Goal: Information Seeking & Learning: Learn about a topic

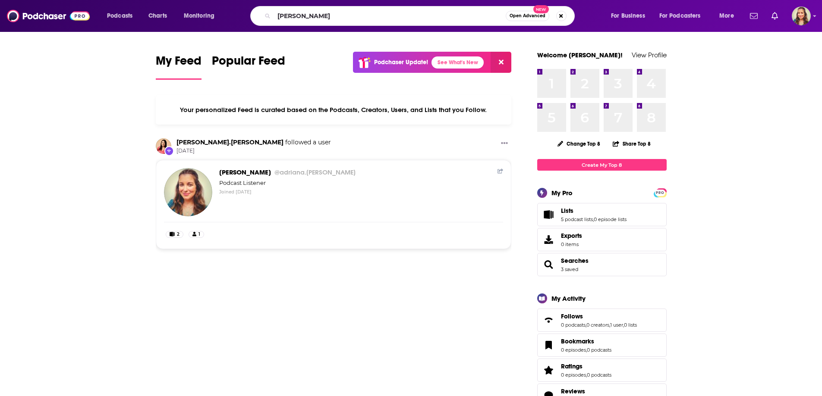
type input "[PERSON_NAME]"
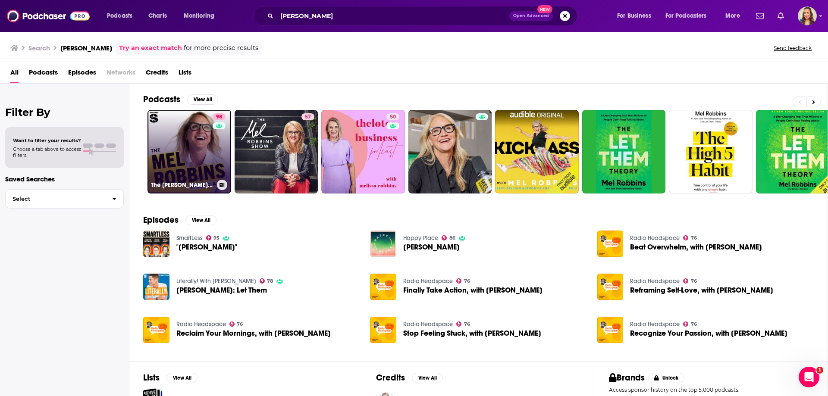
click at [177, 146] on link "98 The [PERSON_NAME] Podcast" at bounding box center [190, 152] width 84 height 84
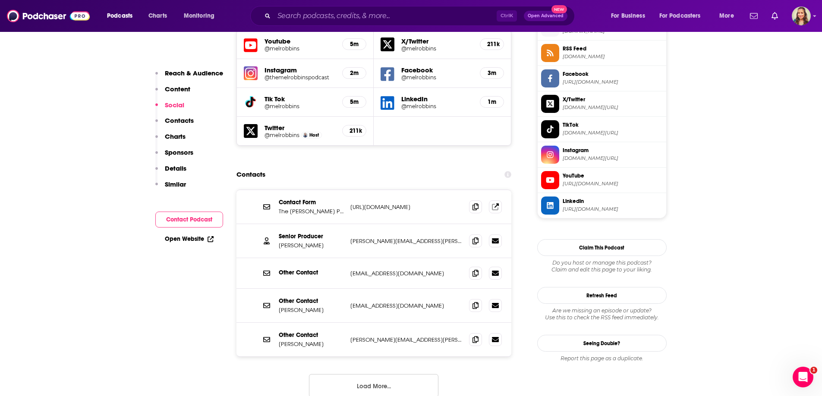
scroll to position [820, 0]
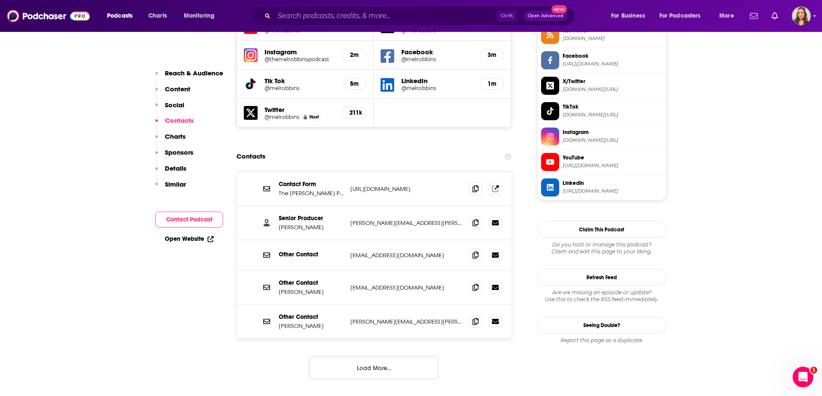
click at [368, 356] on button "Load More..." at bounding box center [373, 367] width 129 height 23
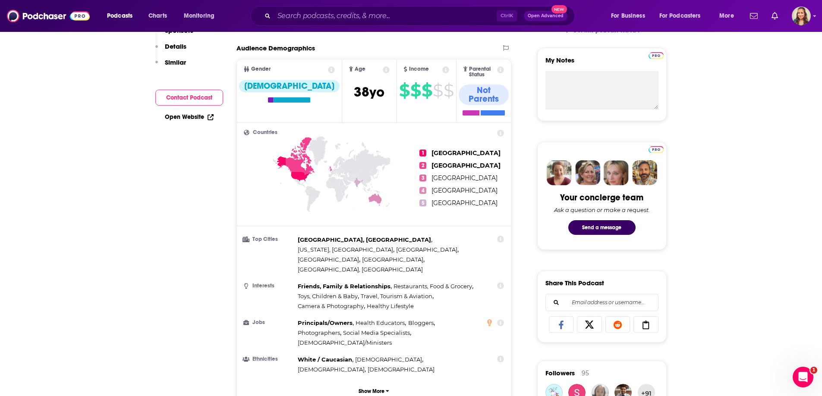
scroll to position [0, 0]
